Goal: Task Accomplishment & Management: Manage account settings

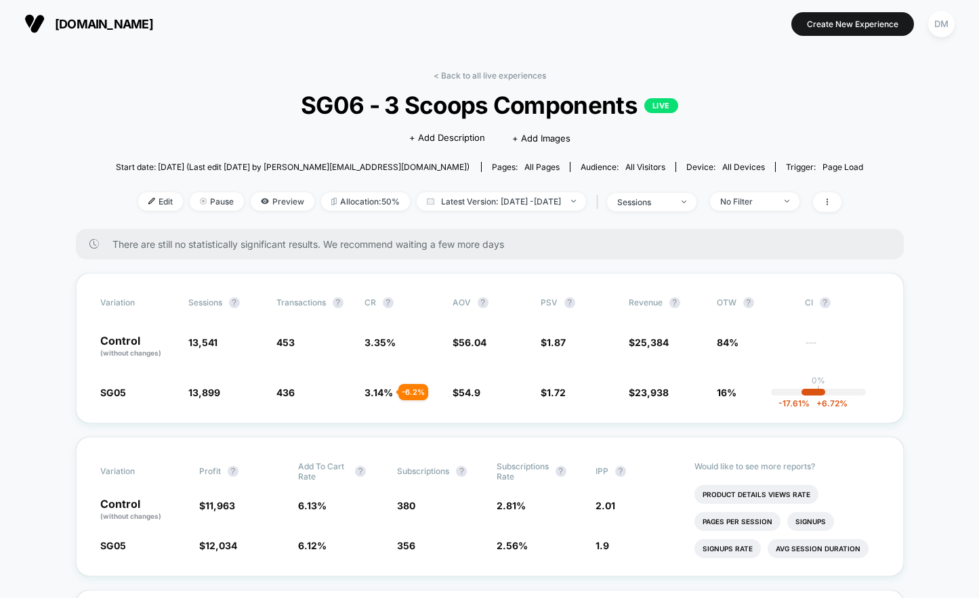
scroll to position [92, 0]
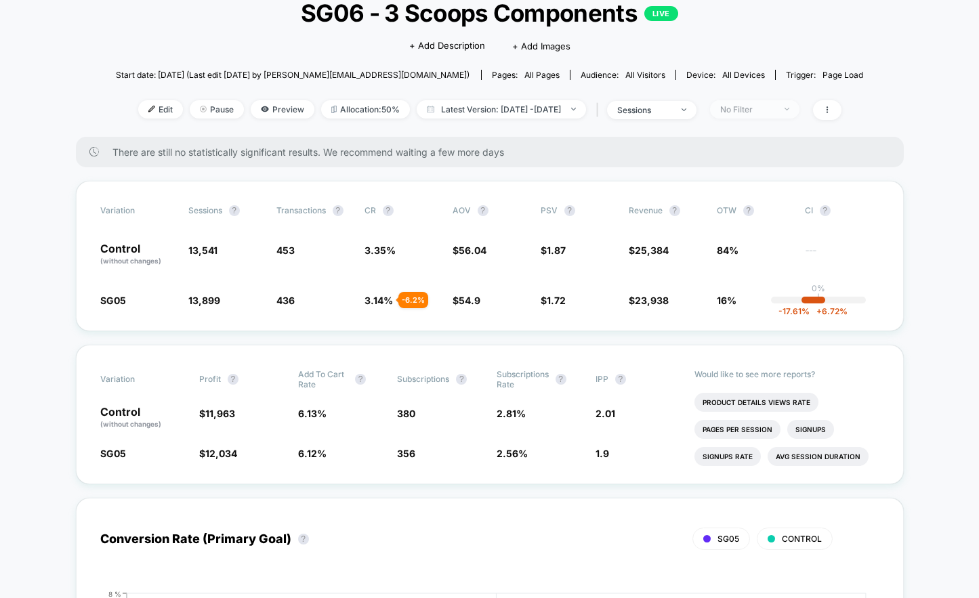
click at [775, 110] on div "No Filter" at bounding box center [747, 109] width 54 height 10
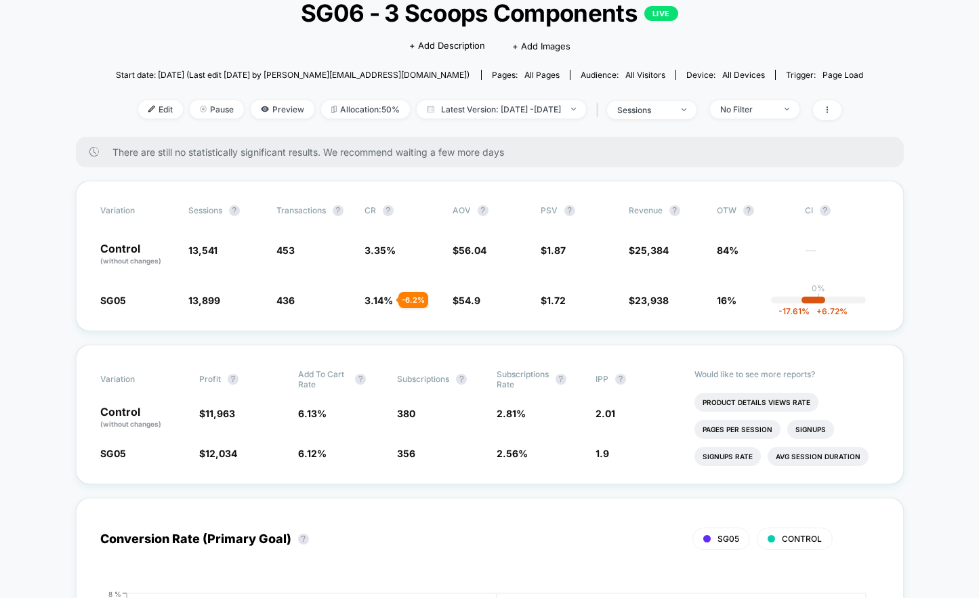
click at [860, 66] on div "Start date: [DATE] (Last edit [DATE] by [PERSON_NAME][EMAIL_ADDRESS][DOMAIN_NAM…" at bounding box center [490, 75] width 748 height 24
click at [831, 108] on icon at bounding box center [827, 110] width 8 height 8
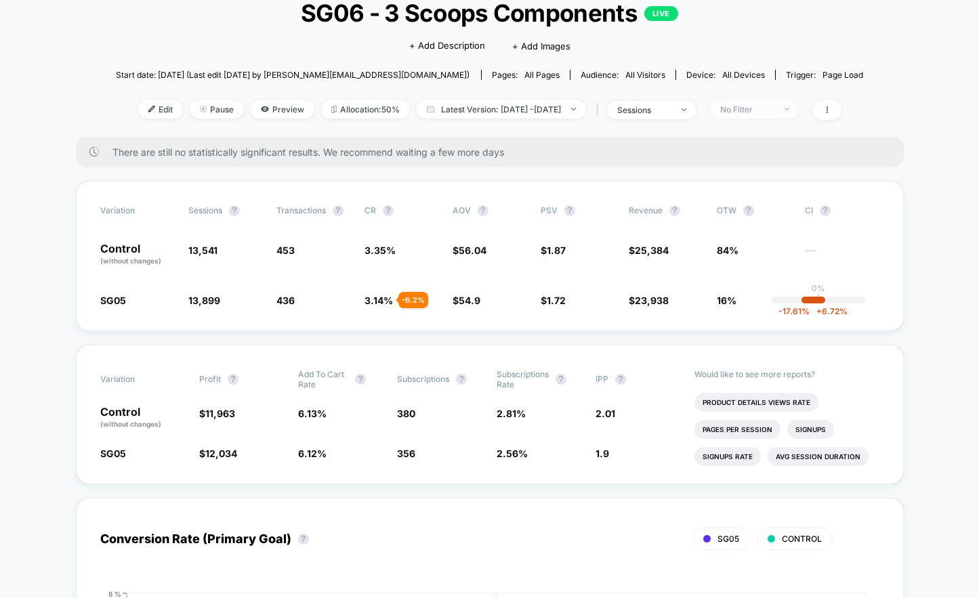
click at [775, 107] on div "No Filter" at bounding box center [747, 109] width 54 height 10
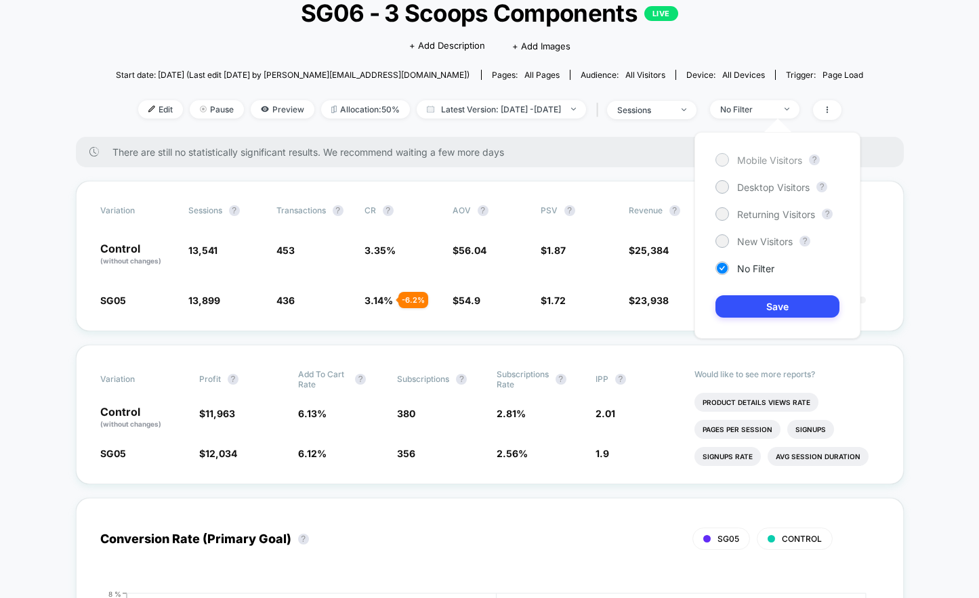
click at [726, 159] on div at bounding box center [722, 160] width 10 height 10
click at [747, 304] on button "Save" at bounding box center [778, 306] width 124 height 22
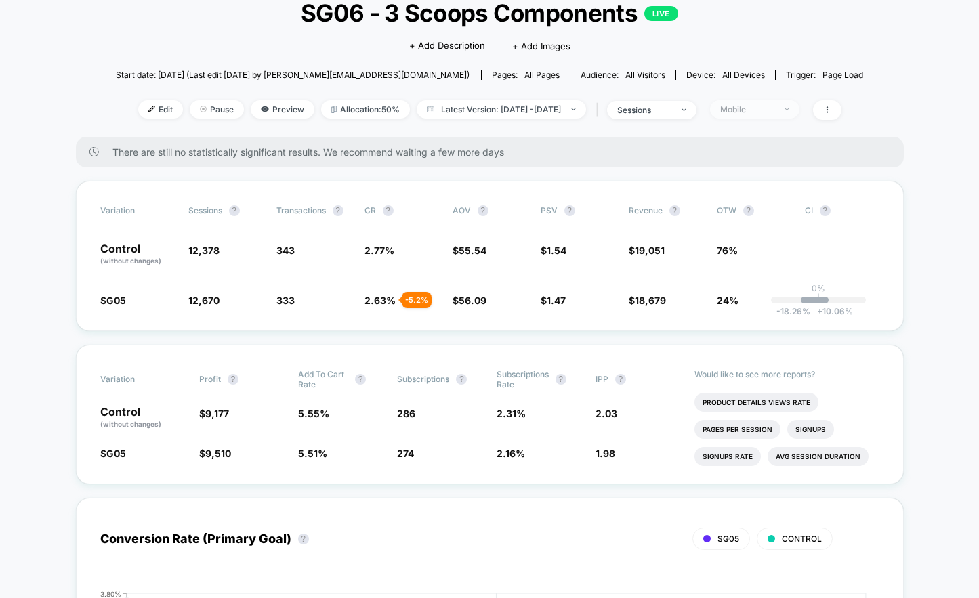
click at [775, 105] on div "Mobile" at bounding box center [747, 109] width 54 height 10
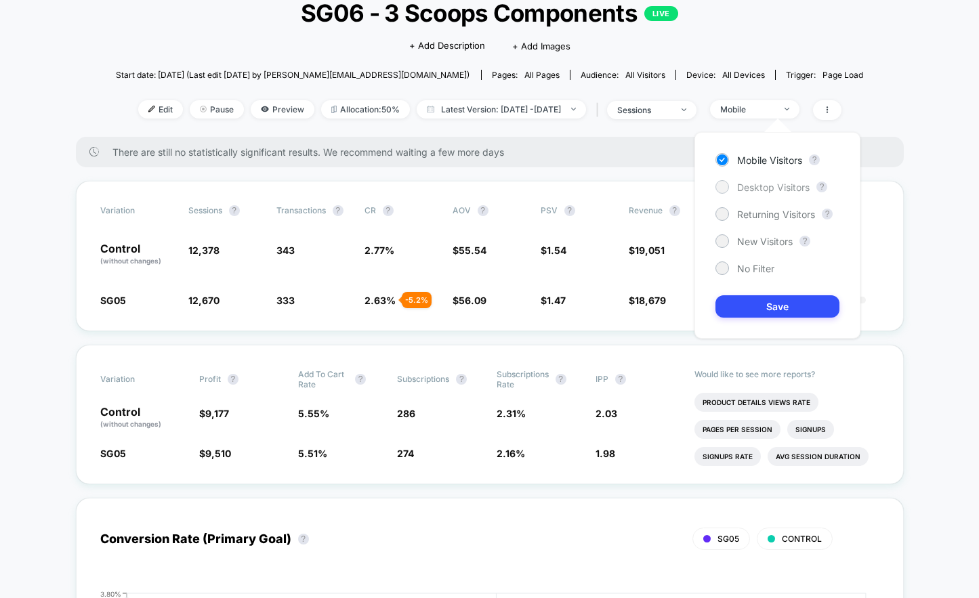
click at [776, 185] on span "Desktop Visitors" at bounding box center [773, 188] width 73 height 12
click at [768, 306] on button "Save" at bounding box center [778, 306] width 124 height 22
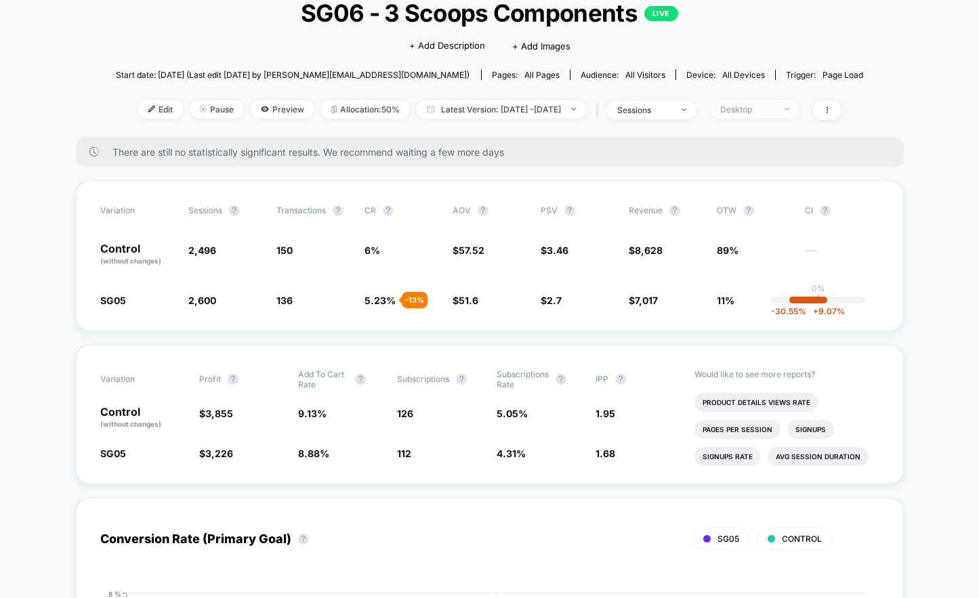
click at [775, 108] on div "Desktop" at bounding box center [747, 109] width 54 height 10
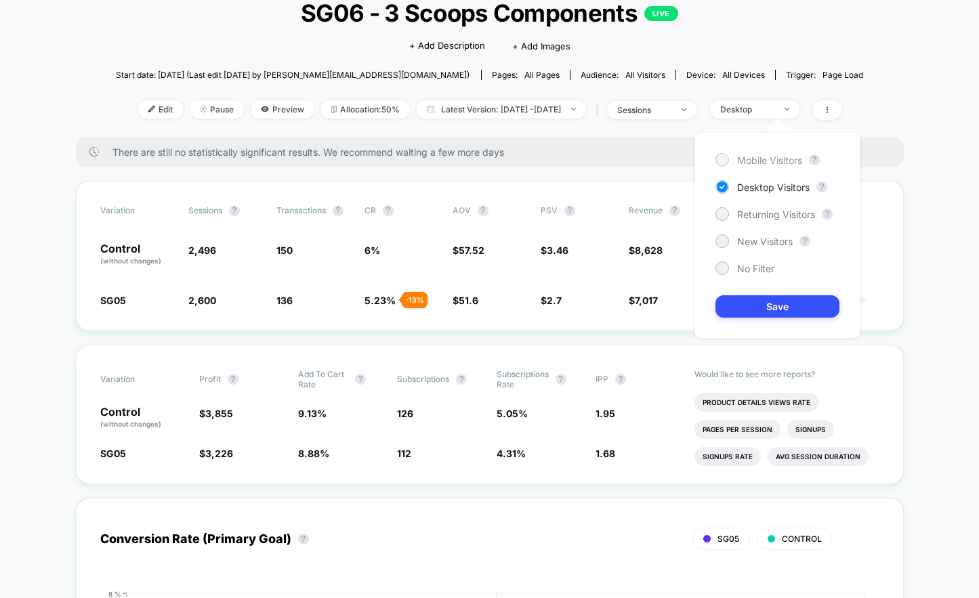
click at [779, 161] on span "Mobile Visitors" at bounding box center [769, 161] width 65 height 12
click at [756, 304] on button "Save" at bounding box center [778, 306] width 124 height 22
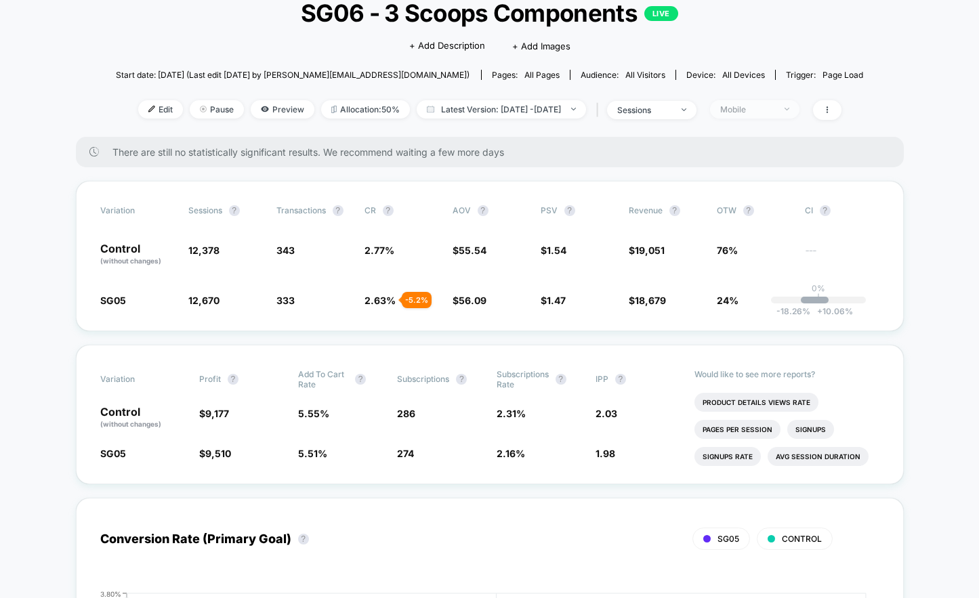
click at [771, 112] on div "Mobile" at bounding box center [747, 109] width 54 height 10
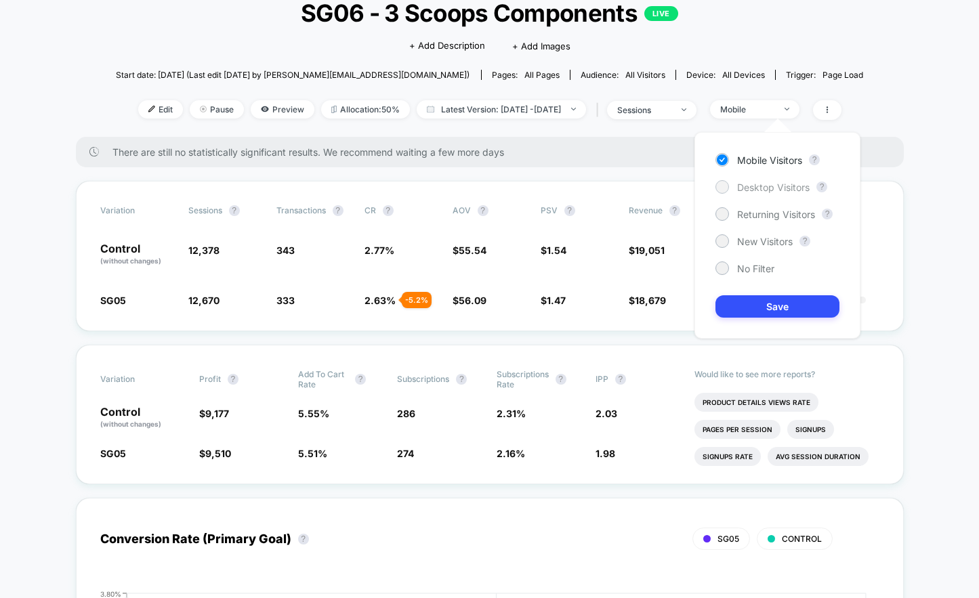
click at [759, 185] on span "Desktop Visitors" at bounding box center [773, 188] width 73 height 12
click at [773, 307] on button "Save" at bounding box center [778, 306] width 124 height 22
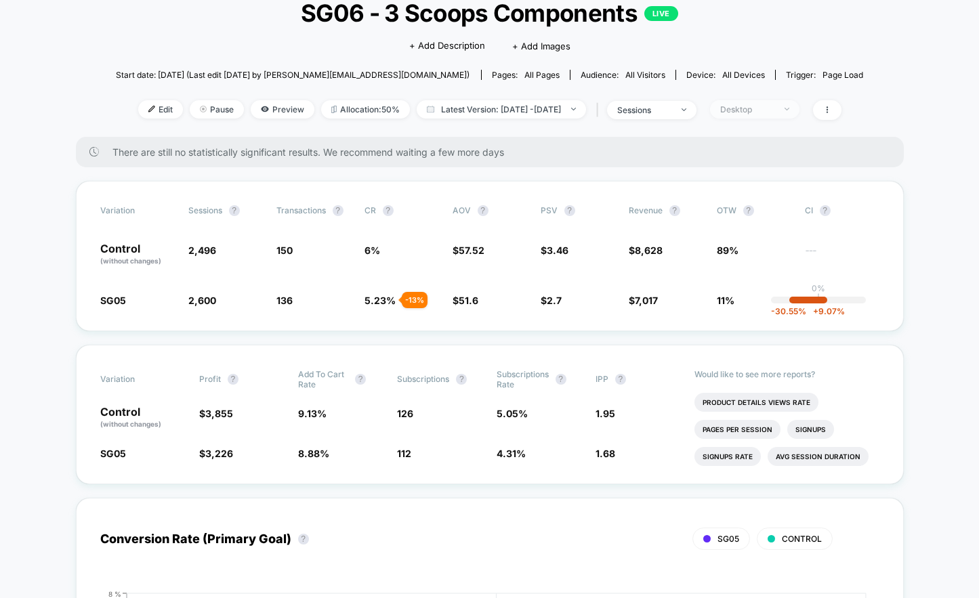
click at [775, 112] on div "Desktop" at bounding box center [747, 109] width 54 height 10
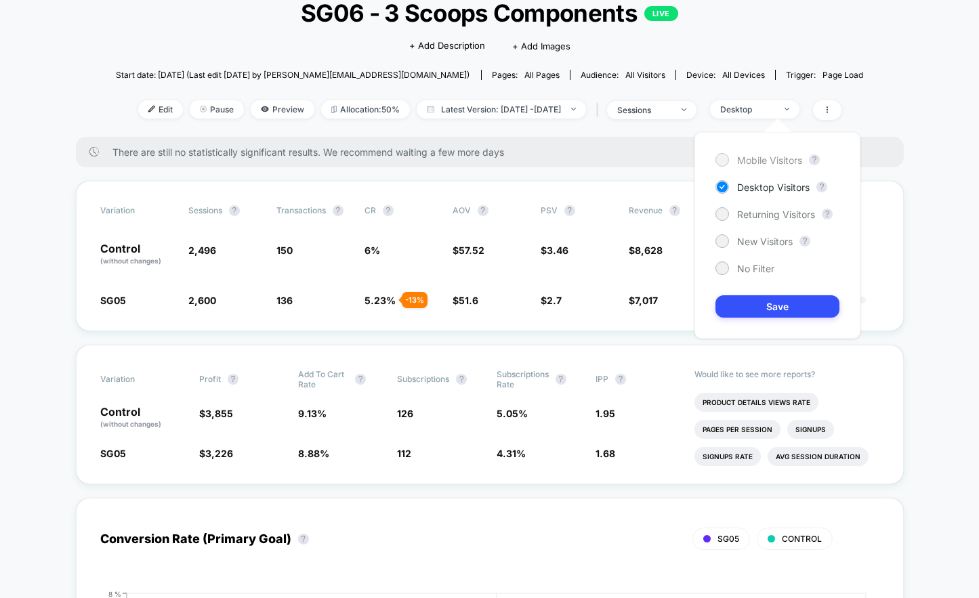
click at [782, 159] on span "Mobile Visitors" at bounding box center [769, 161] width 65 height 12
click at [764, 220] on div "Returning Visitors" at bounding box center [766, 214] width 100 height 14
click at [766, 304] on button "Save" at bounding box center [778, 306] width 124 height 22
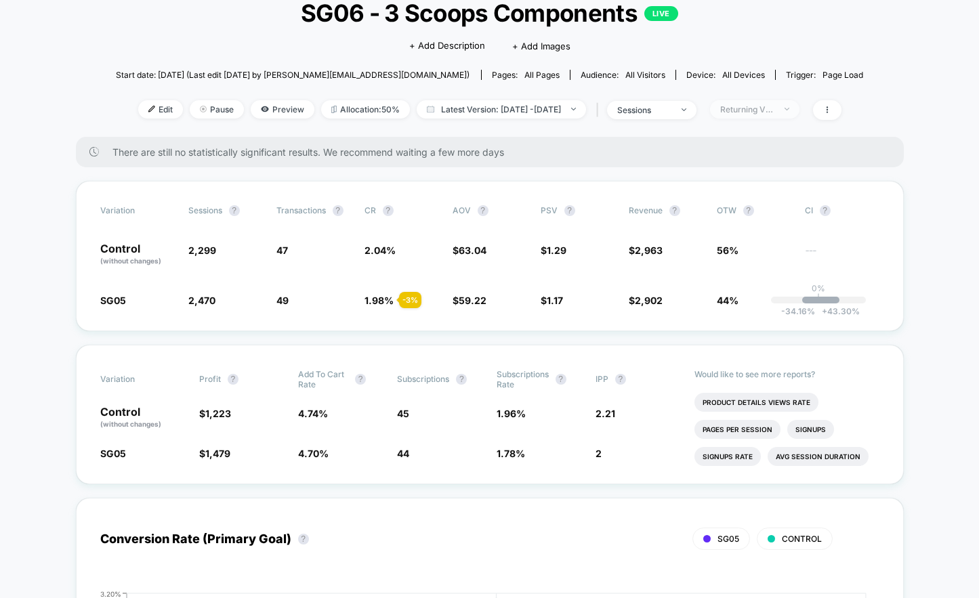
click at [785, 109] on div at bounding box center [780, 109] width 10 height 1
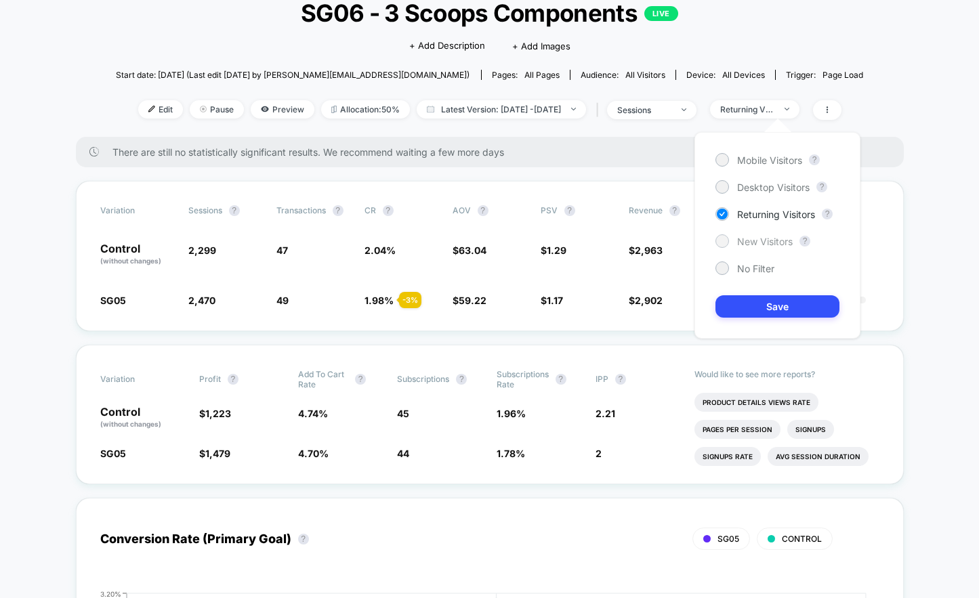
click at [771, 242] on span "New Visitors" at bounding box center [765, 242] width 56 height 12
click at [773, 312] on button "Save" at bounding box center [778, 306] width 124 height 22
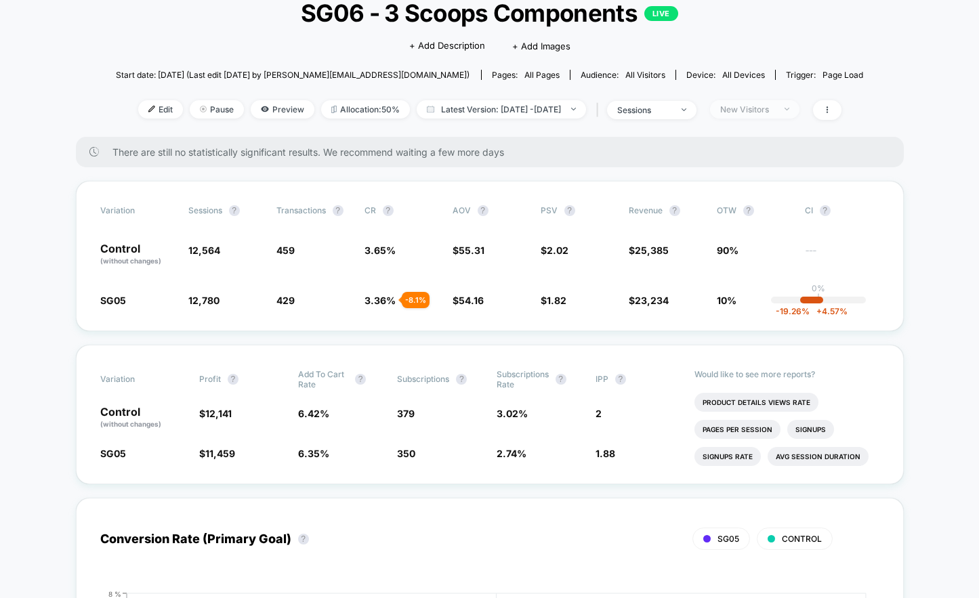
click at [787, 114] on span "New Visitors" at bounding box center [754, 109] width 89 height 18
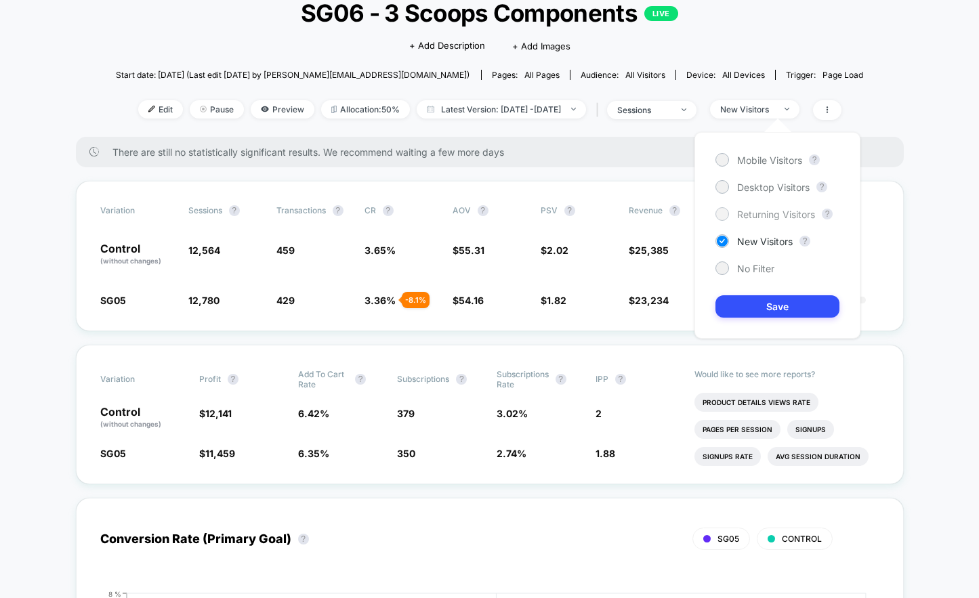
click at [768, 215] on span "Returning Visitors" at bounding box center [776, 215] width 78 height 12
click at [768, 306] on button "Save" at bounding box center [778, 306] width 124 height 22
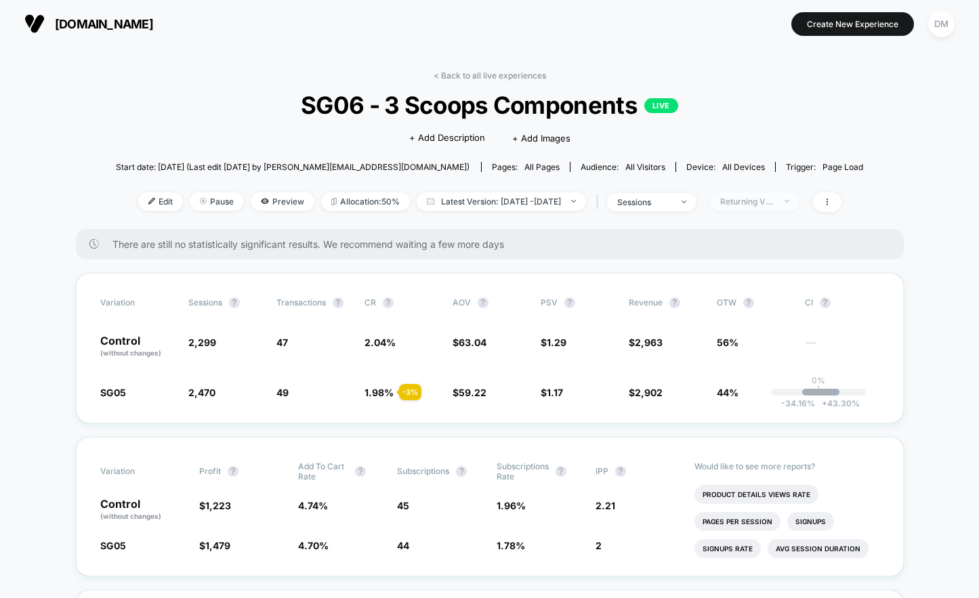
click at [775, 203] on div "Returning Visitors" at bounding box center [747, 202] width 54 height 10
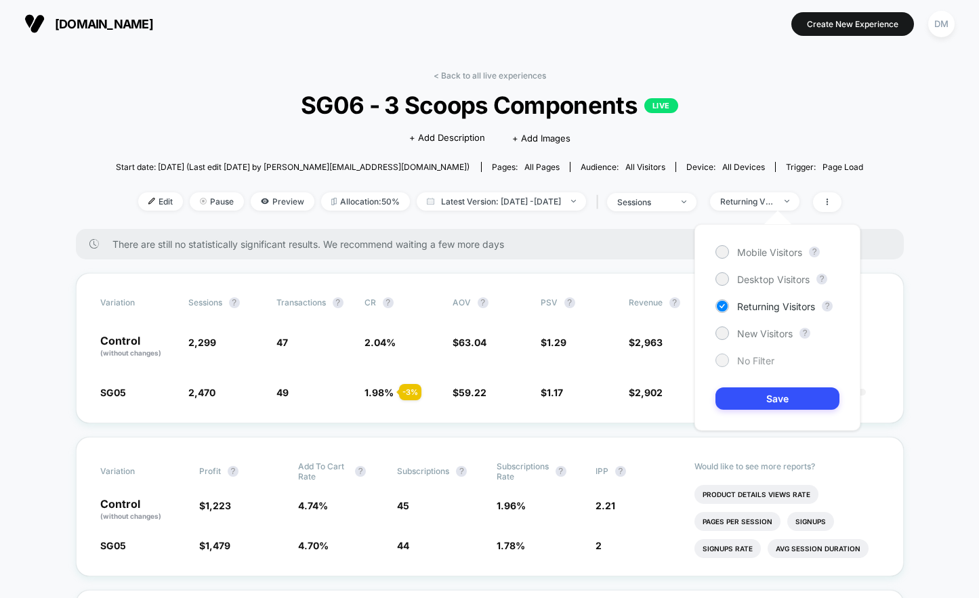
click at [729, 363] on div "No Filter" at bounding box center [745, 361] width 59 height 14
click at [752, 403] on button "Save" at bounding box center [778, 399] width 124 height 22
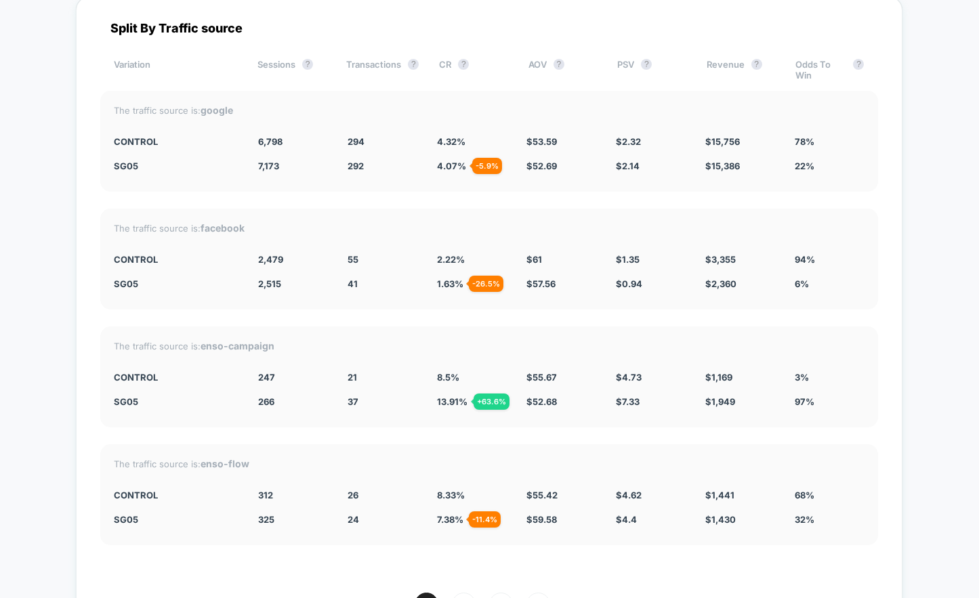
scroll to position [3819, 0]
